Goal: Use online tool/utility: Utilize a website feature to perform a specific function

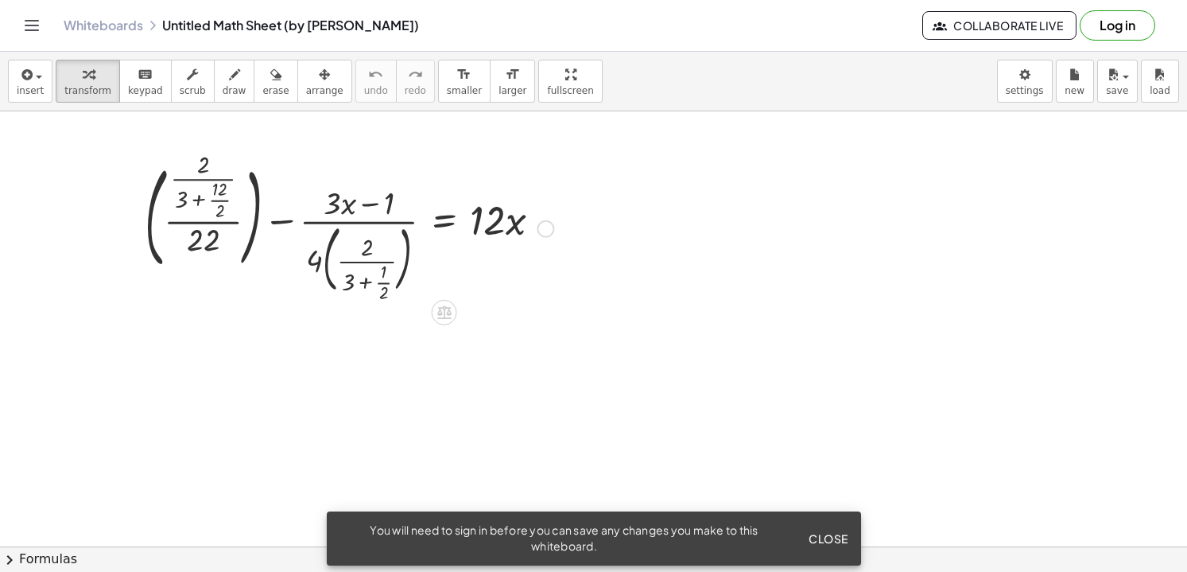
click at [221, 203] on div at bounding box center [349, 228] width 425 height 142
click at [221, 203] on div at bounding box center [353, 228] width 415 height 134
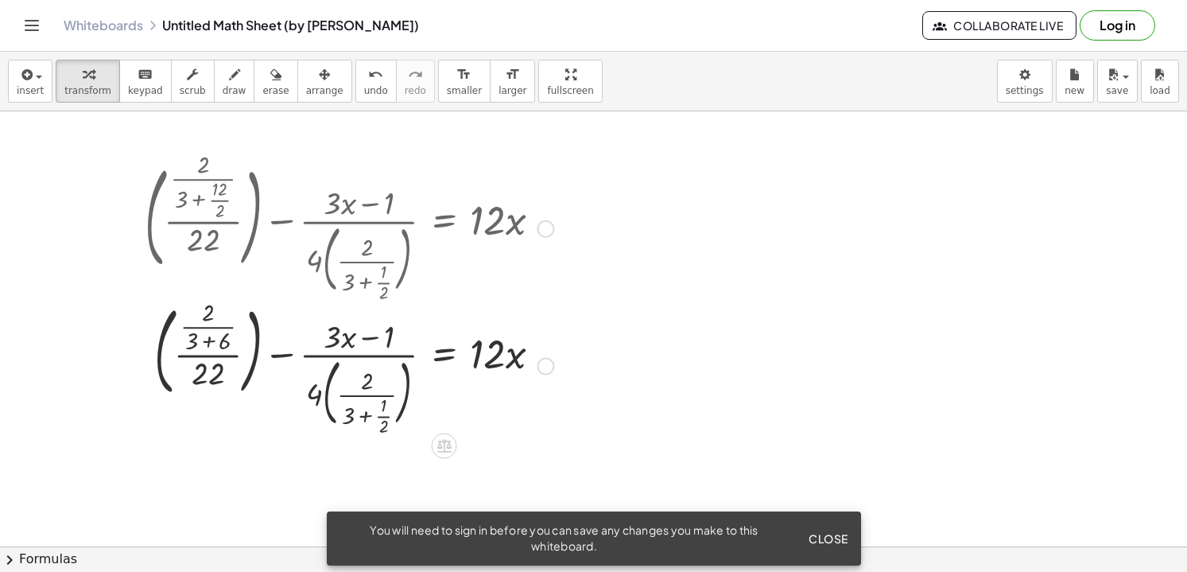
click at [207, 343] on div at bounding box center [349, 365] width 425 height 134
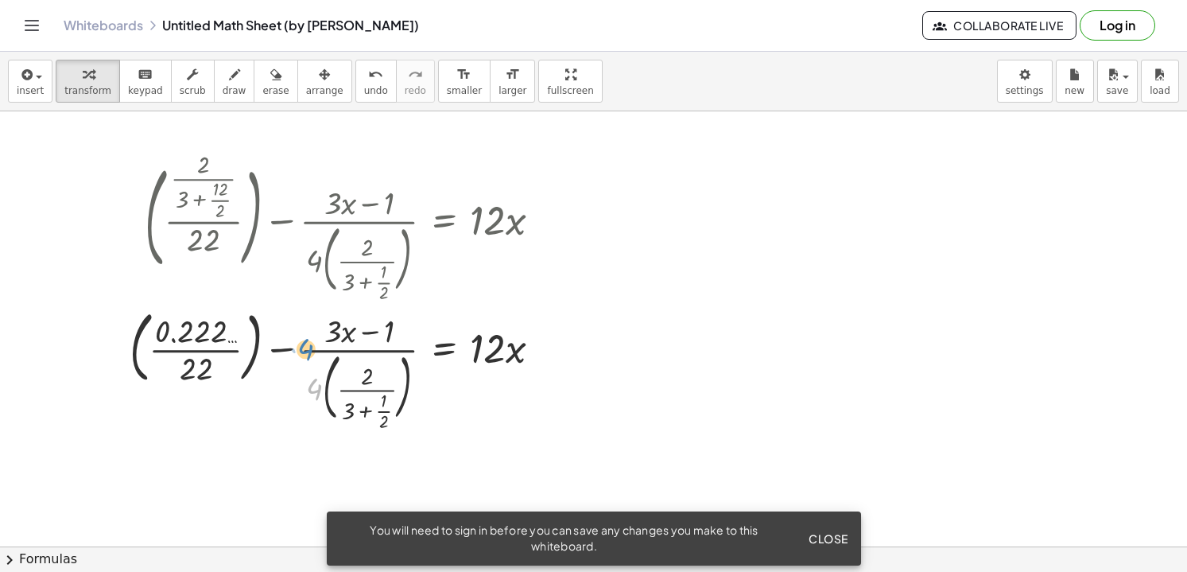
drag, startPoint x: 315, startPoint y: 388, endPoint x: 306, endPoint y: 348, distance: 40.7
click at [306, 348] on div at bounding box center [342, 364] width 440 height 123
drag, startPoint x: 314, startPoint y: 390, endPoint x: 301, endPoint y: 338, distance: 53.4
click at [444, 367] on div "· 4 + ( · · 22 ) − · ( + · 3 · x − 1 ) · 4 · ( · 2 · ( + 3 + · 1 · 2 ) ) = · 12…" at bounding box center [444, 367] width 0 height 0
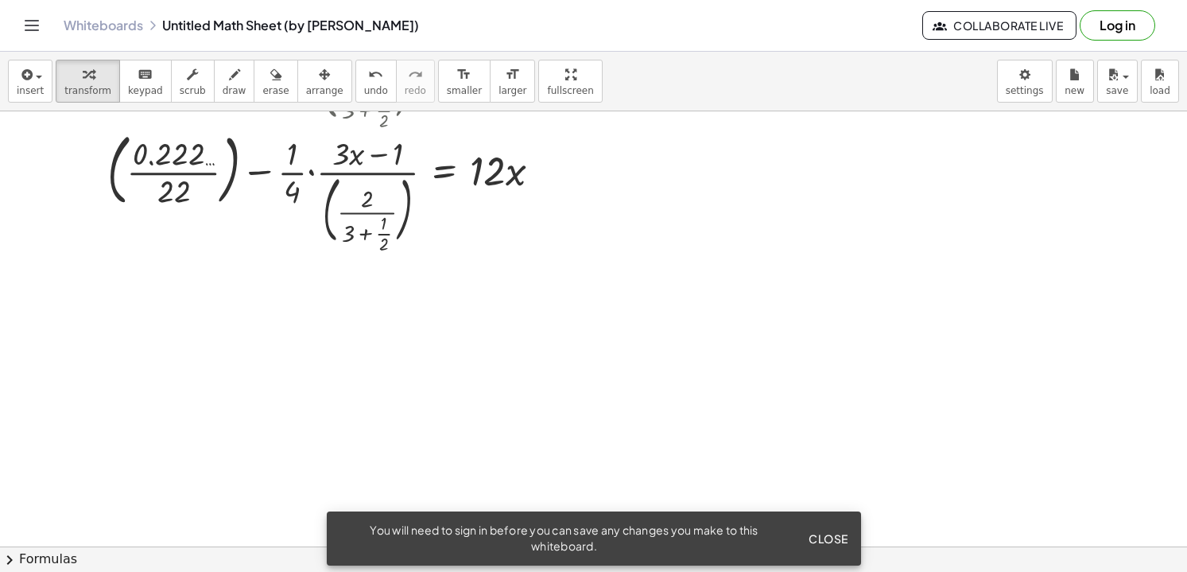
scroll to position [200, 0]
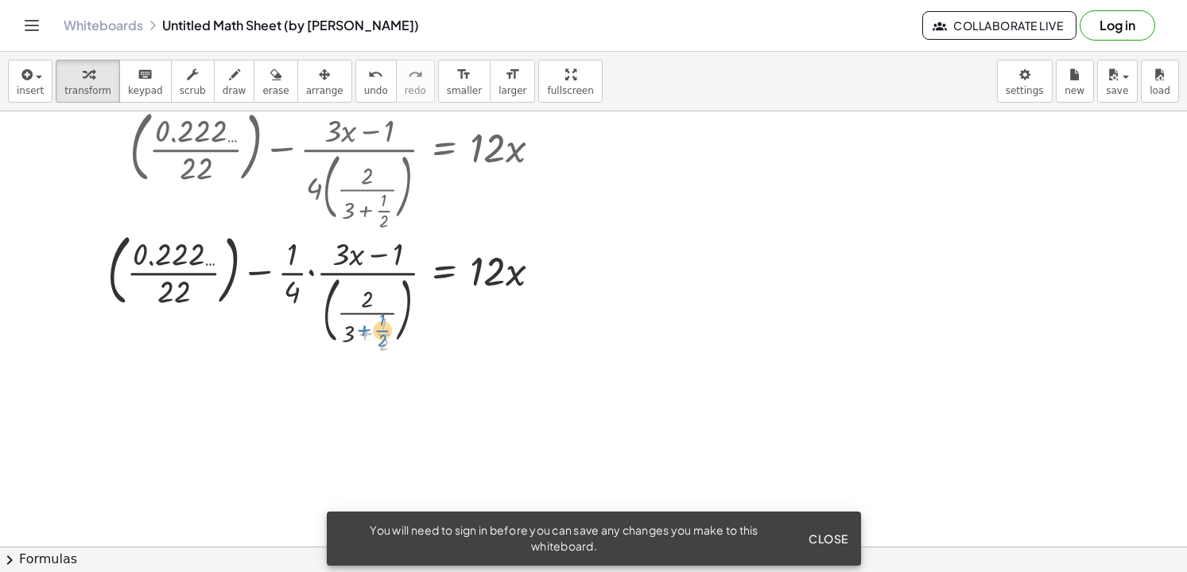
click at [382, 330] on div at bounding box center [330, 287] width 463 height 123
click at [506, 345] on div at bounding box center [330, 287] width 463 height 123
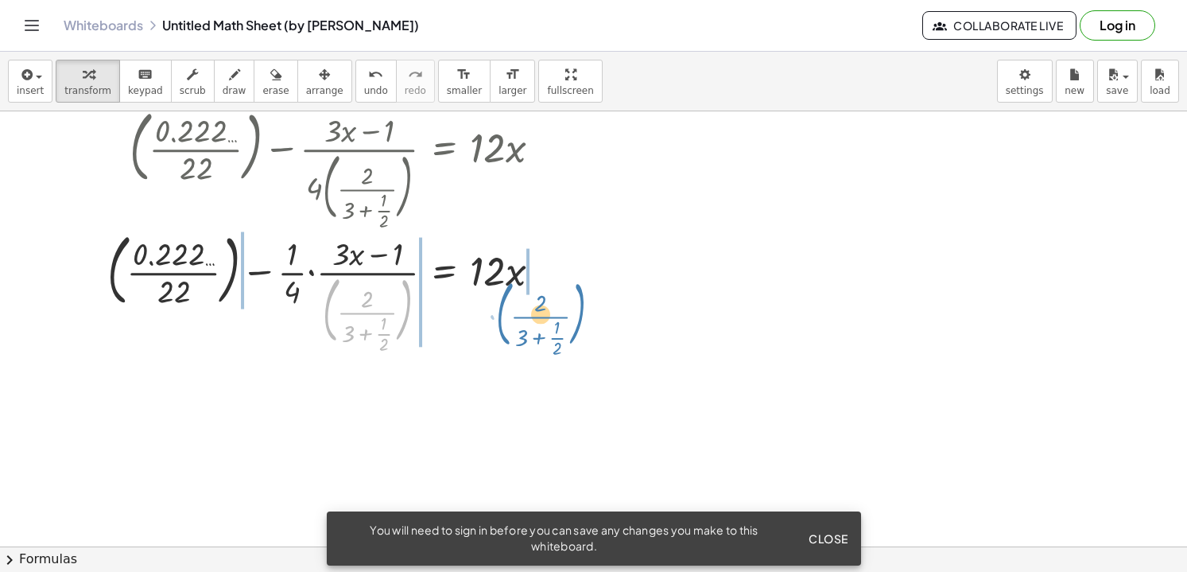
drag, startPoint x: 408, startPoint y: 303, endPoint x: 581, endPoint y: 307, distance: 173.4
click at [581, 307] on div "+ ( · · 2 · ( + 3 + · 12 · 2 ) · 22 ) − · ( + · 3 · x − 1 ) · 4 · ( · 2 · ( + 3…" at bounding box center [593, 397] width 1187 height 973
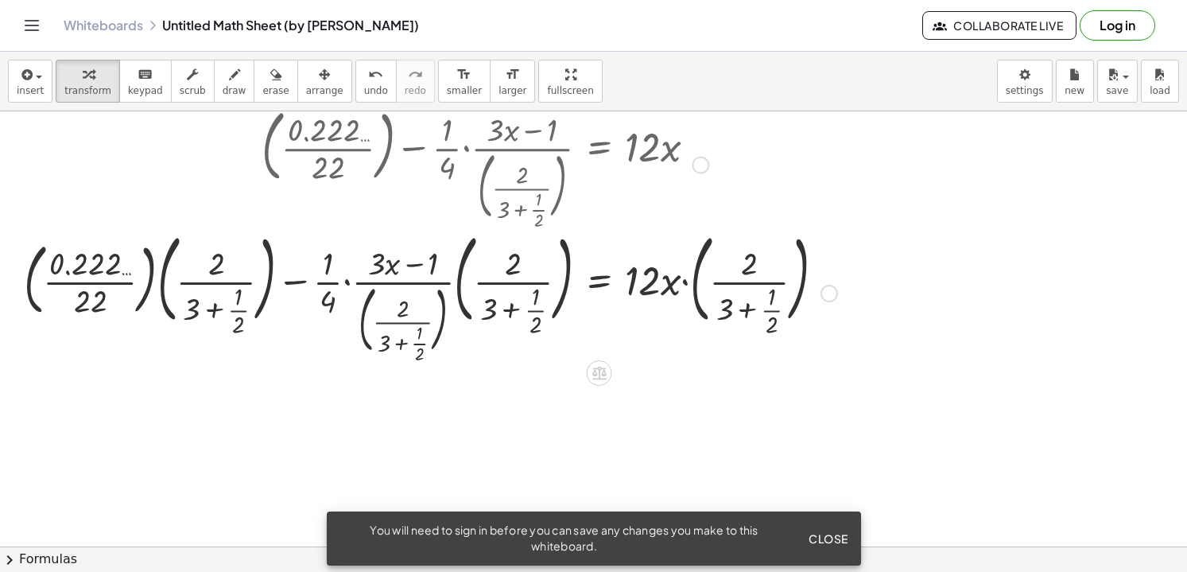
scroll to position [401, 0]
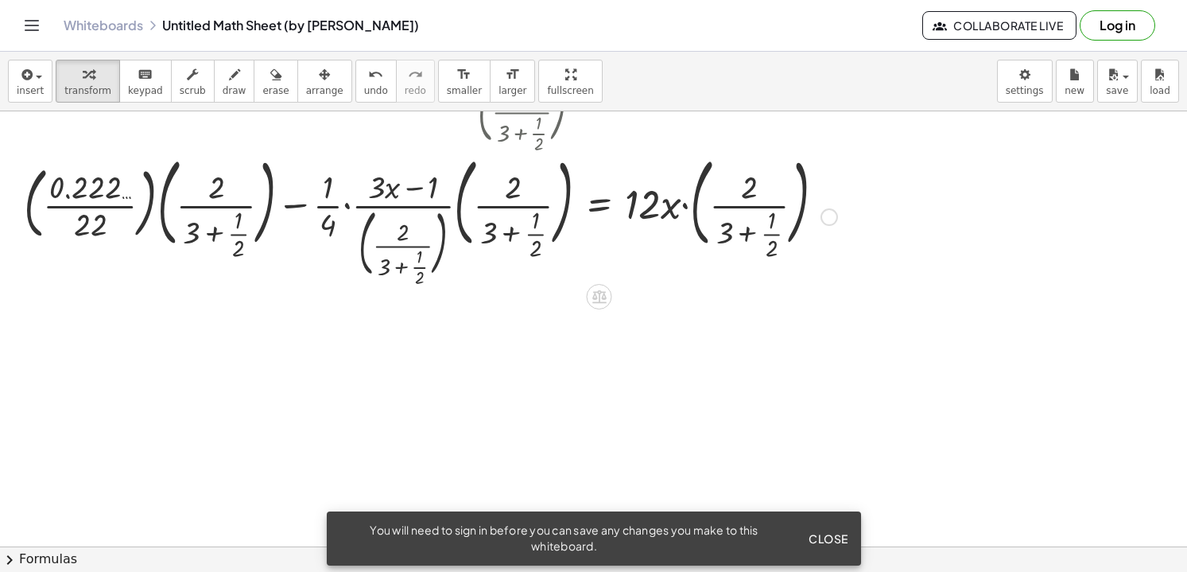
click at [349, 208] on div at bounding box center [430, 216] width 829 height 134
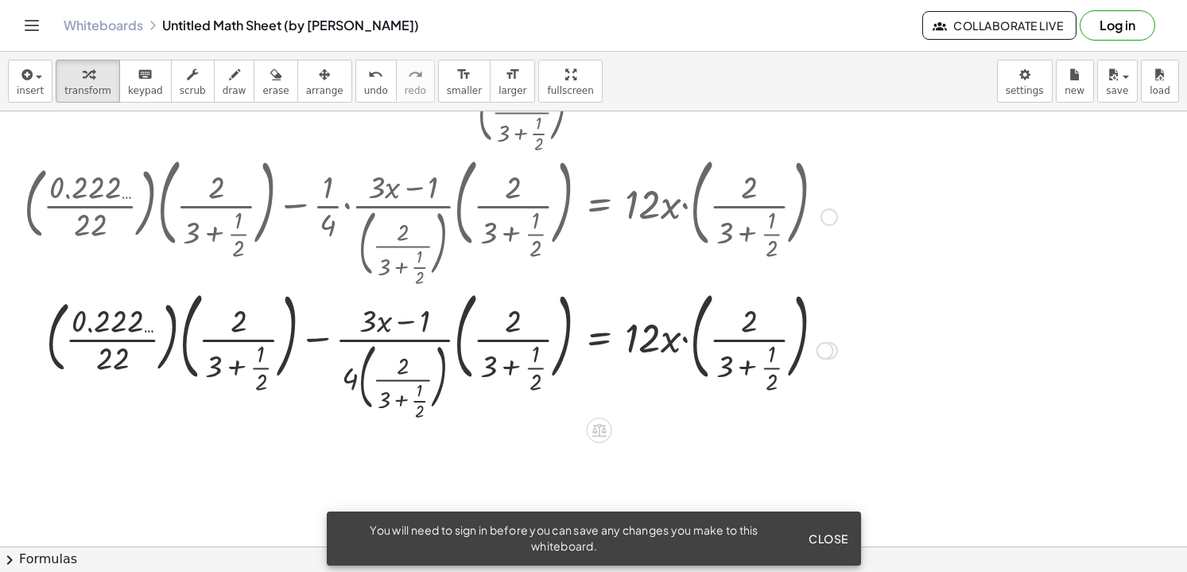
click at [403, 402] on div at bounding box center [430, 349] width 829 height 134
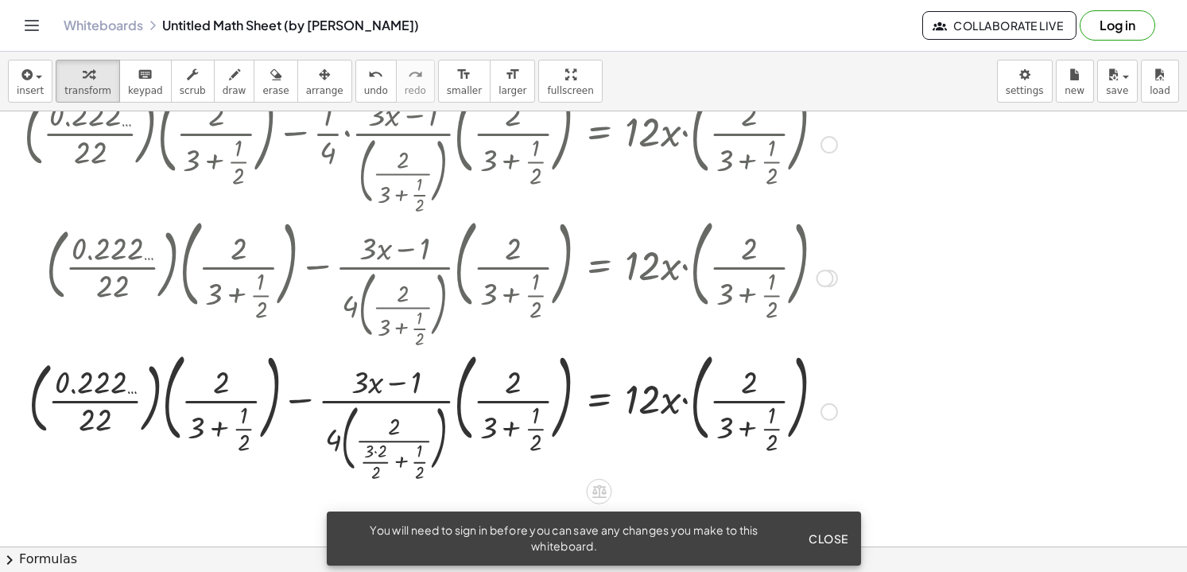
scroll to position [538, 0]
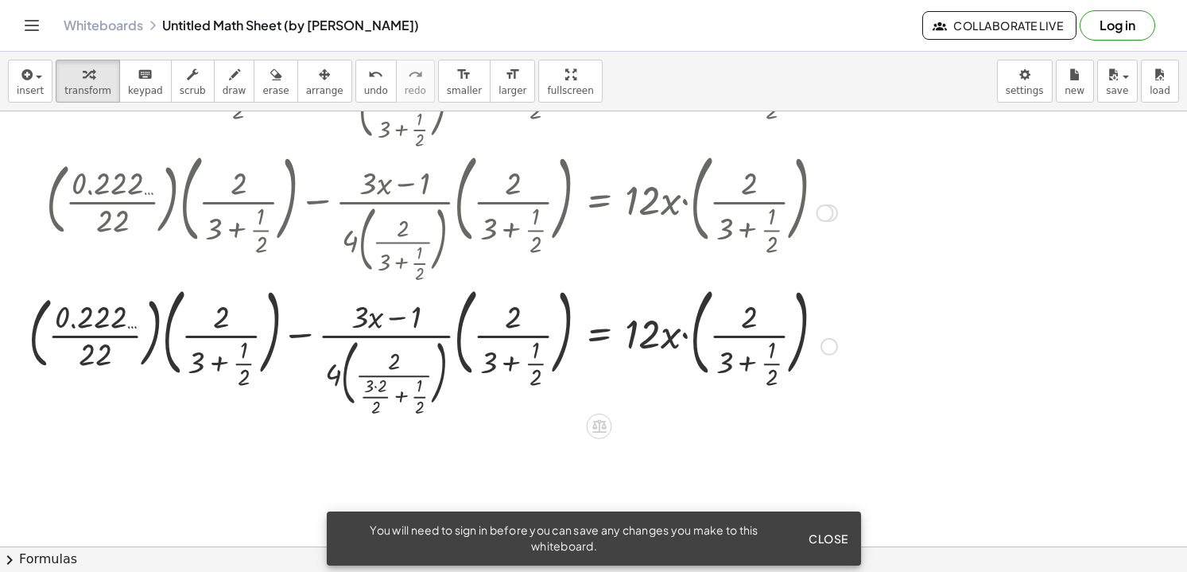
click at [377, 386] on div at bounding box center [430, 345] width 829 height 134
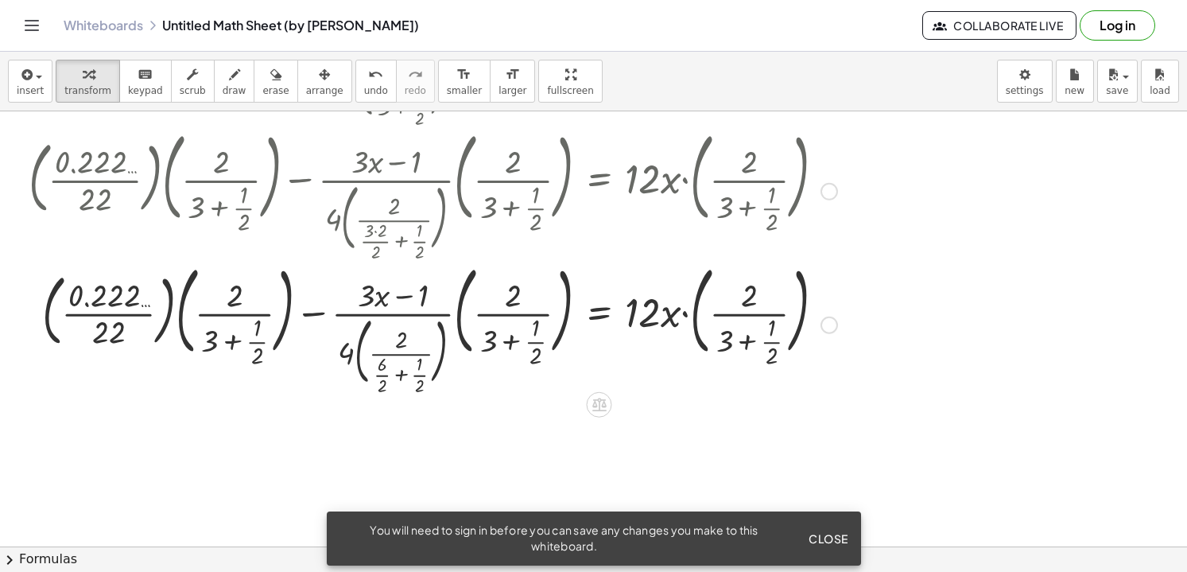
scroll to position [739, 0]
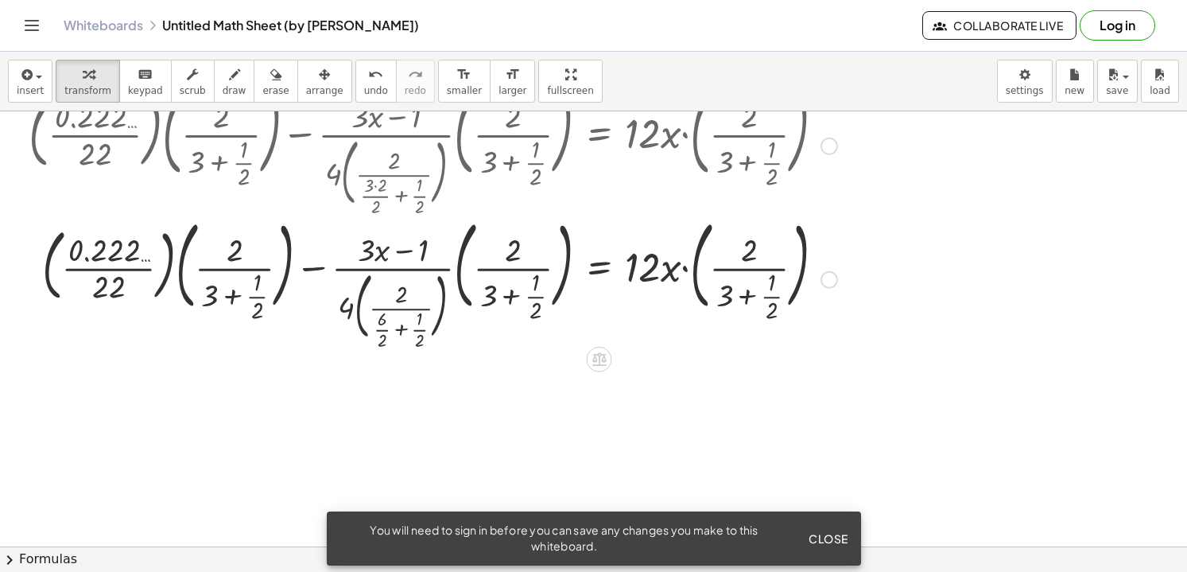
click at [401, 331] on div at bounding box center [430, 278] width 829 height 134
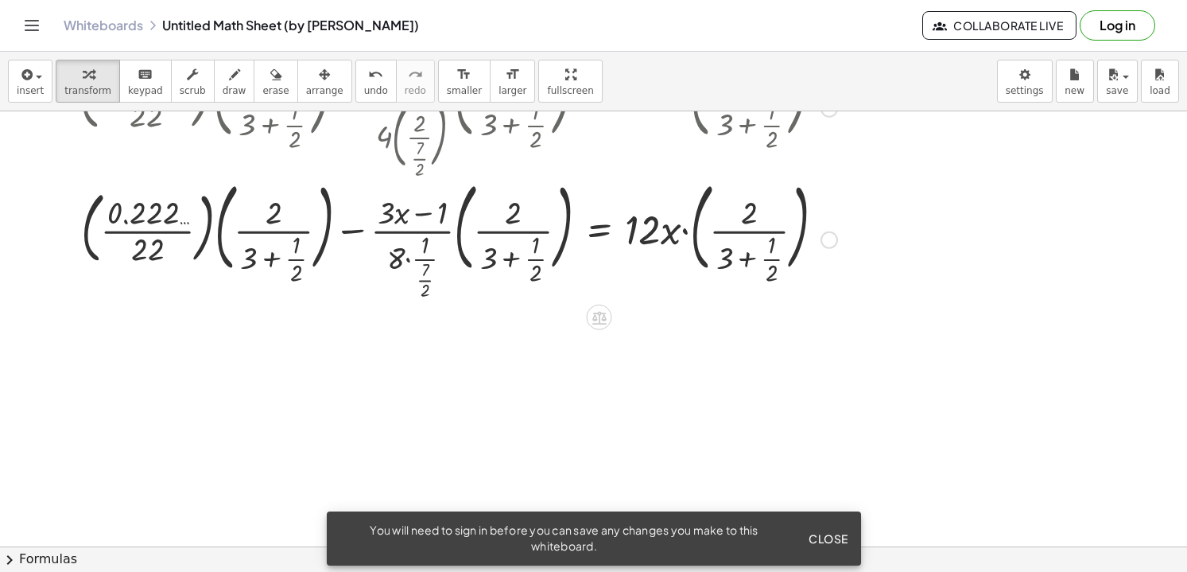
scroll to position [1070, 0]
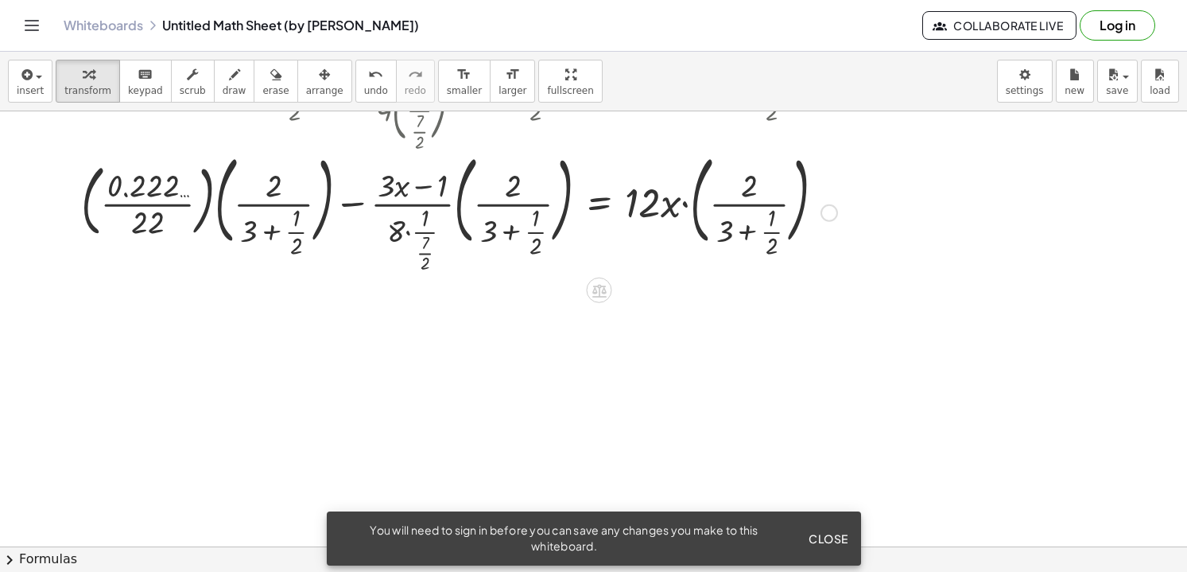
click at [273, 233] on div at bounding box center [430, 211] width 829 height 129
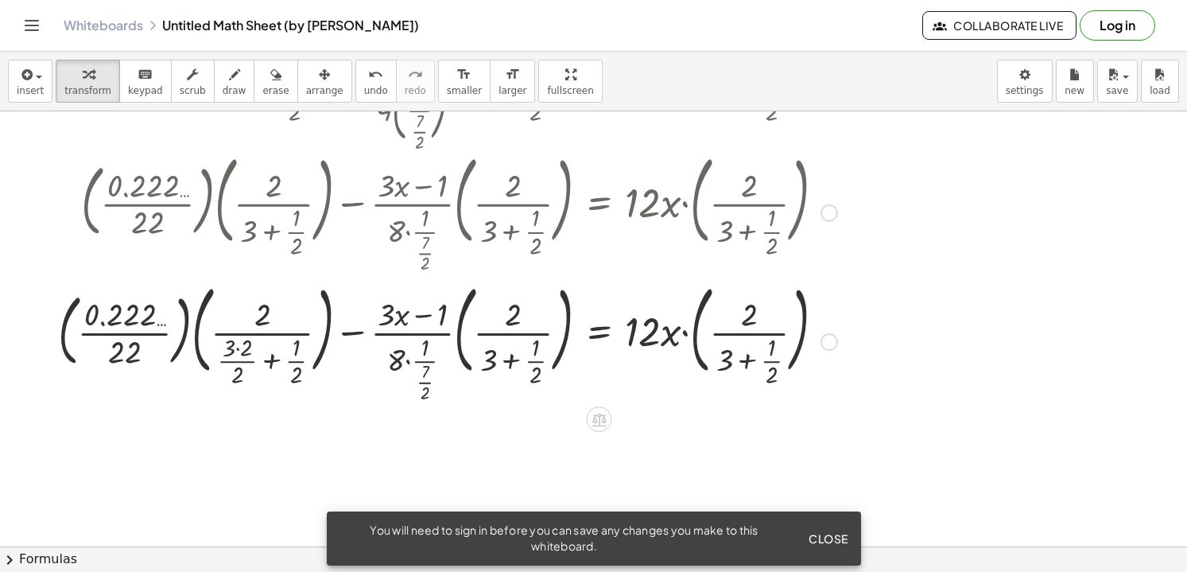
click at [238, 349] on div at bounding box center [430, 340] width 829 height 129
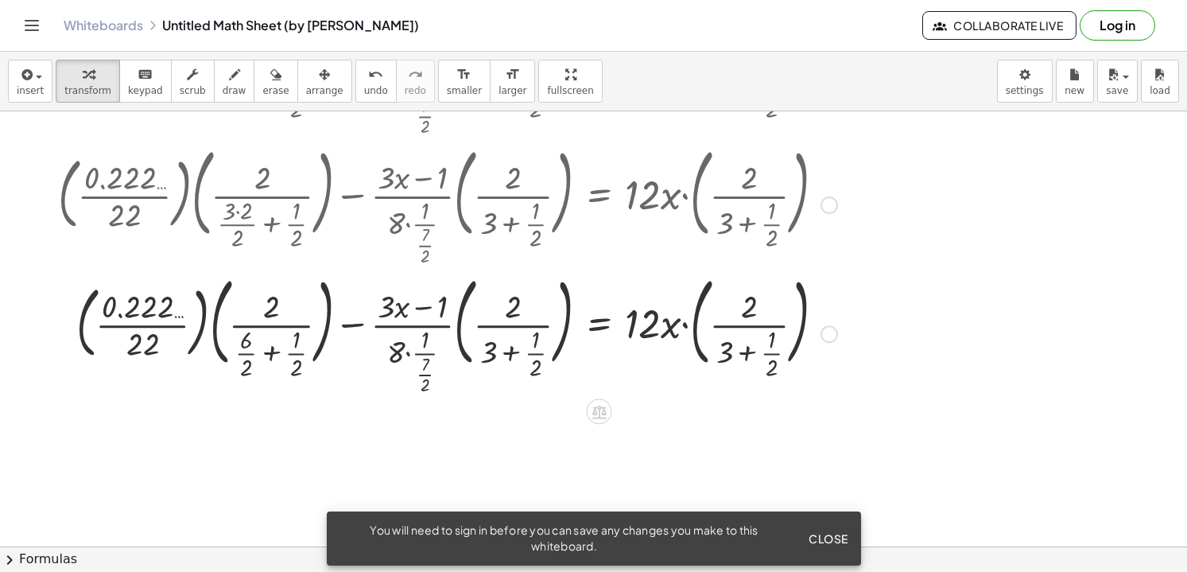
scroll to position [1271, 0]
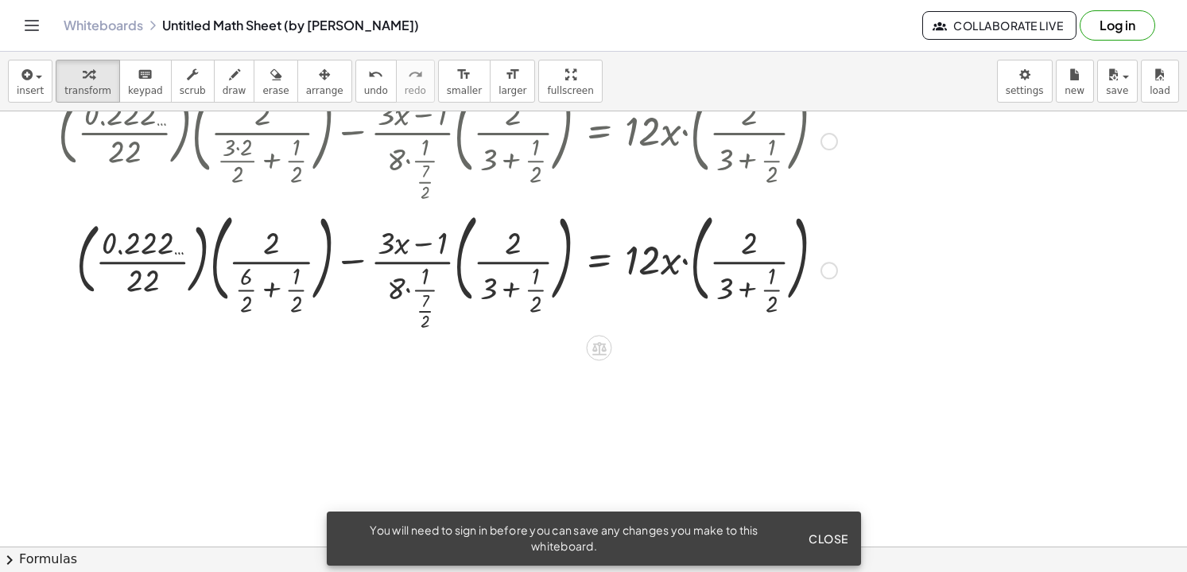
click at [247, 291] on div at bounding box center [430, 268] width 829 height 129
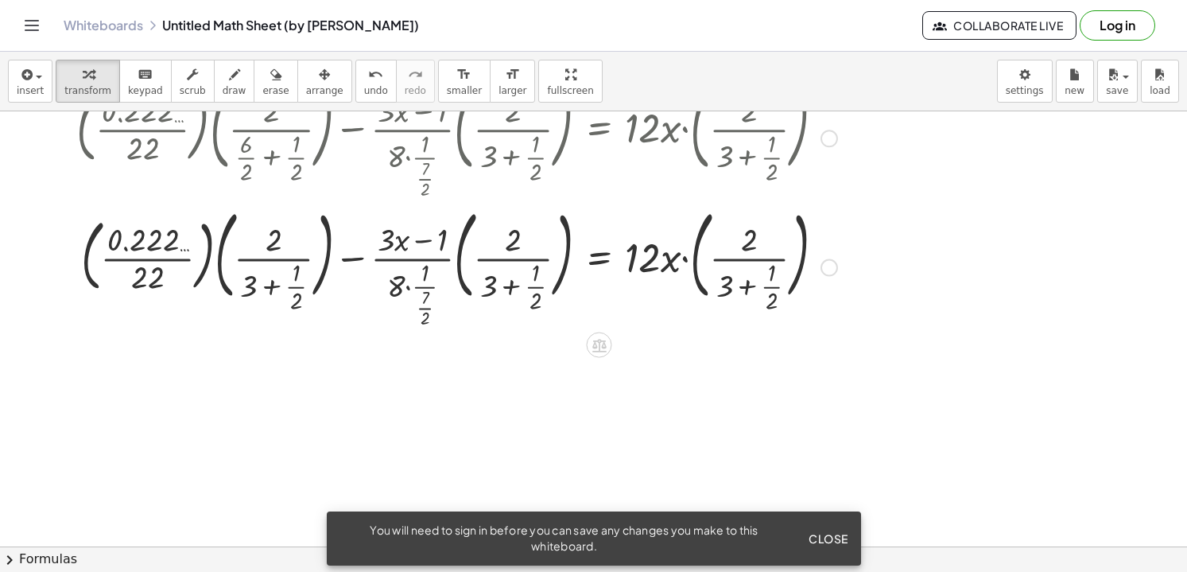
scroll to position [1405, 0]
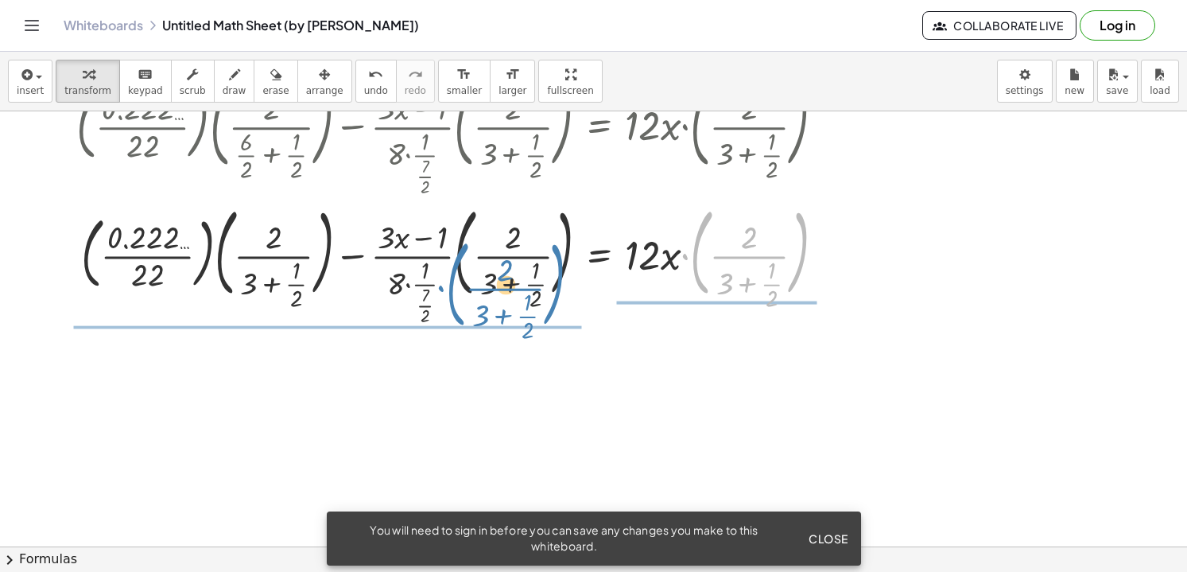
drag, startPoint x: 695, startPoint y: 250, endPoint x: 448, endPoint y: 285, distance: 249.7
click at [448, 285] on div at bounding box center [430, 263] width 829 height 129
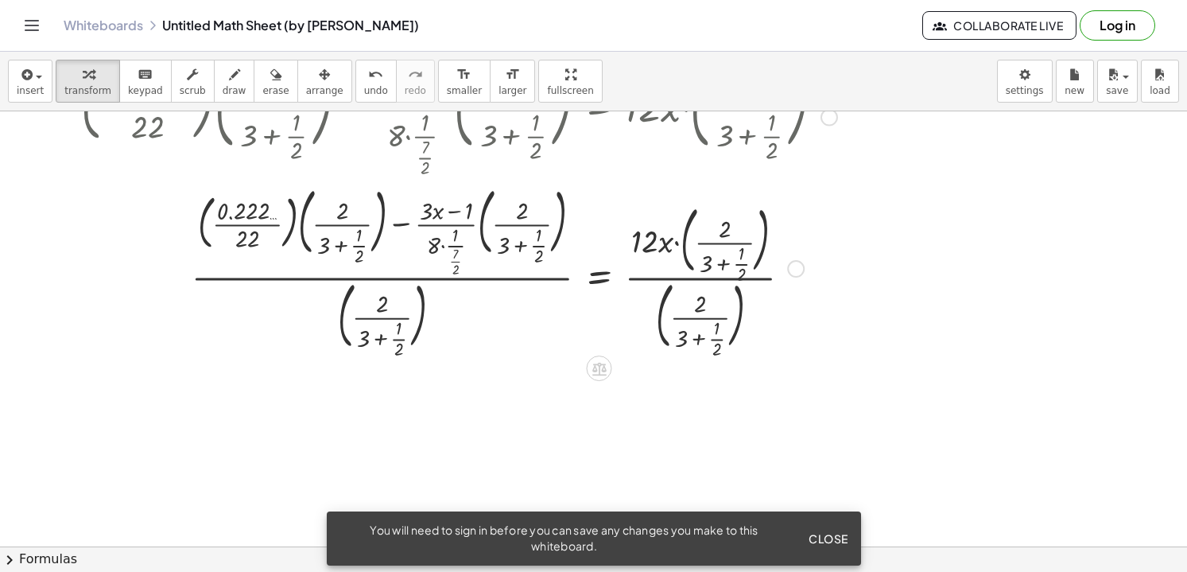
scroll to position [1505, 0]
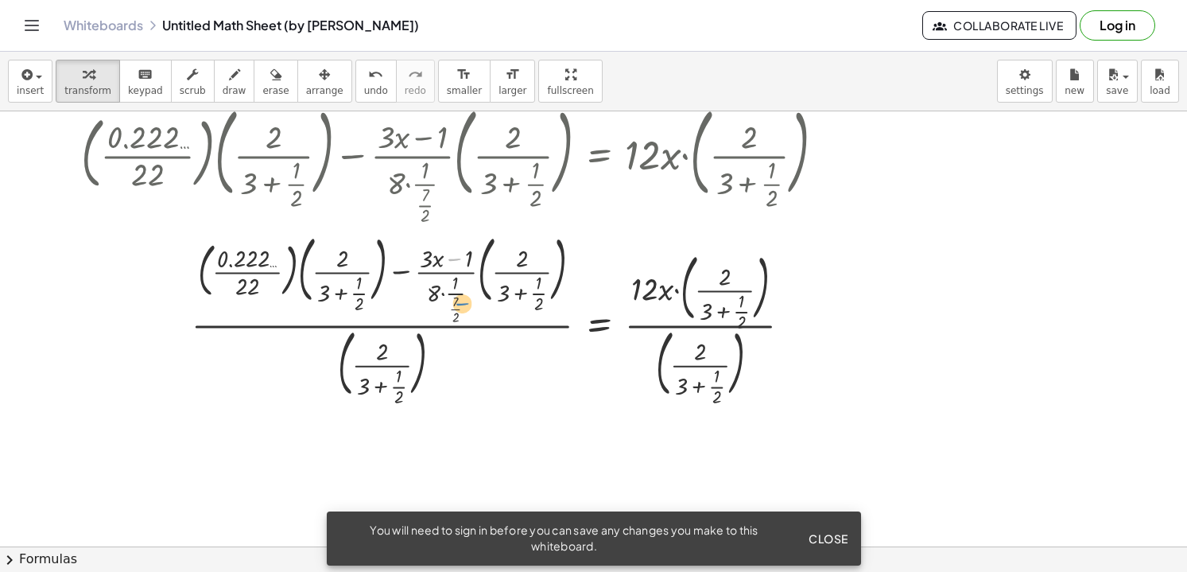
click at [455, 277] on div at bounding box center [430, 315] width 829 height 174
drag, startPoint x: 457, startPoint y: 294, endPoint x: 479, endPoint y: 262, distance: 39.0
click at [599, 316] on div "· · 1 · · 7 · 2 + ( · · 22 ) − · ( + · 3 · x − 1 ) = · 12 · x 0.222 … · · · · (…" at bounding box center [599, 316] width 0 height 0
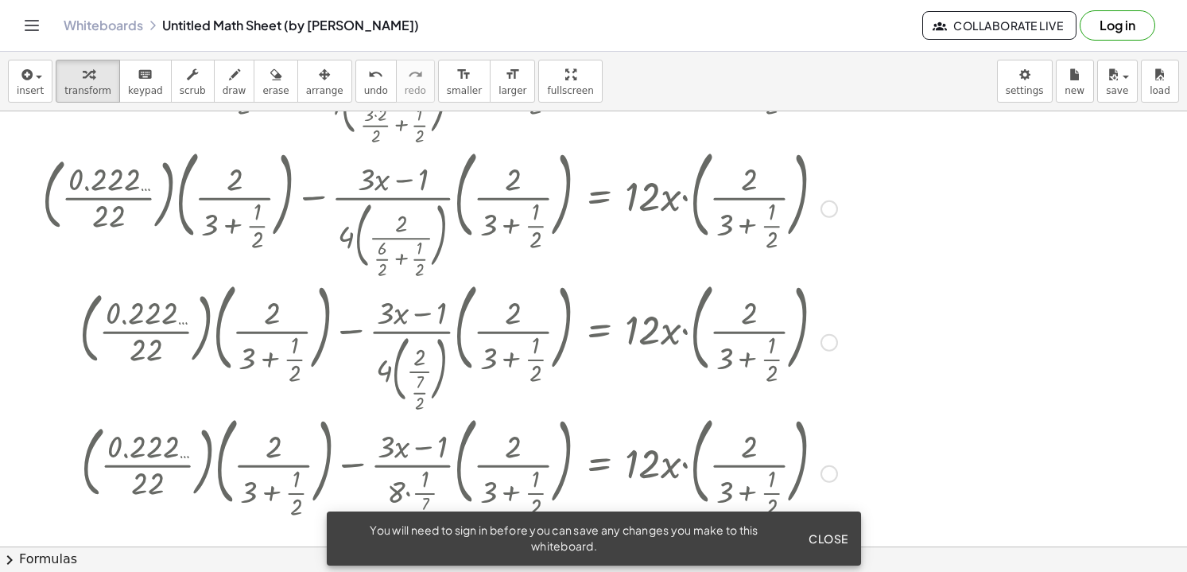
scroll to position [804, 0]
